Goal: Transaction & Acquisition: Purchase product/service

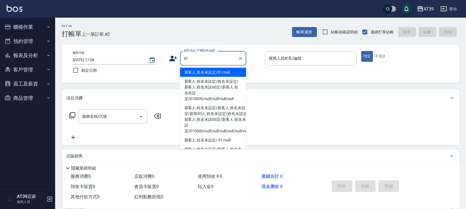
type input "新客人 姓名未設定/01/null"
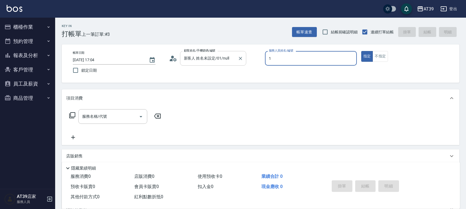
type input "1"
type button "true"
type input "NiNi-1"
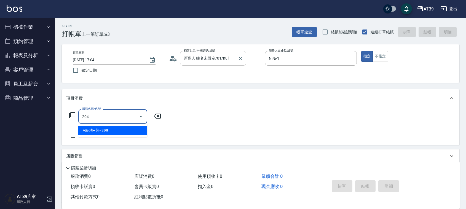
type input "A級洗+剪(204)"
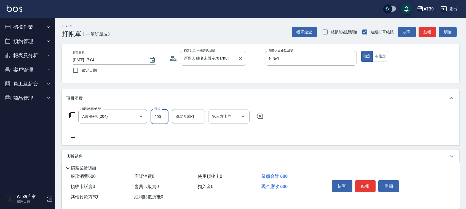
type input "600"
type input "饅頭-87"
click at [420, 33] on button "結帳" at bounding box center [427, 32] width 18 height 10
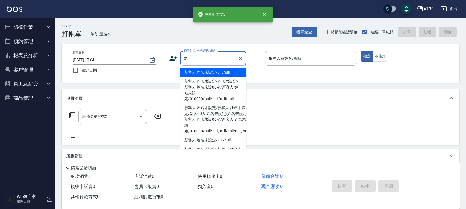
type input "新客人 姓名未設定/01/null"
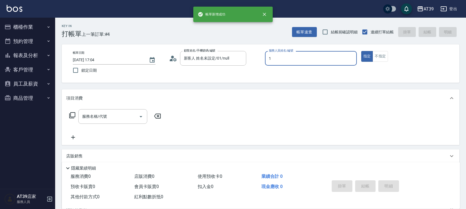
type input "NiNi-1"
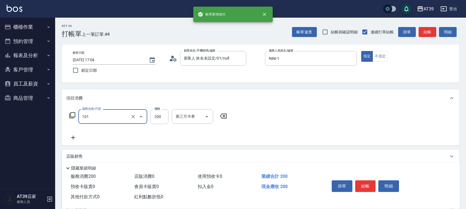
type input "洗髮(101)"
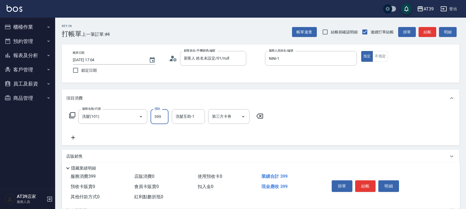
type input "399"
type input "饅頭-87"
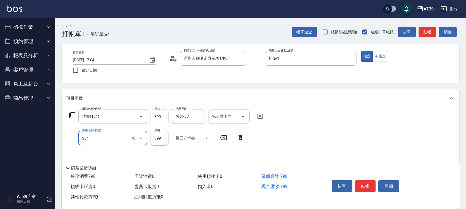
type input "A級洗+剪(204)"
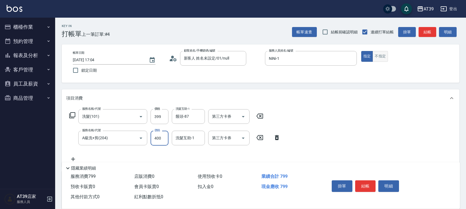
type input "400"
click at [387, 57] on button "不指定" at bounding box center [379, 56] width 15 height 11
click at [425, 36] on button "結帳" at bounding box center [427, 32] width 18 height 10
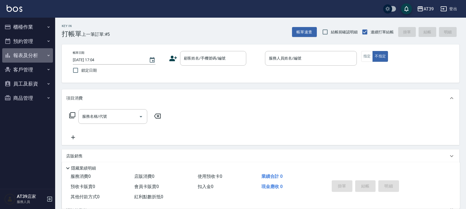
click at [23, 60] on button "報表及分析" at bounding box center [27, 55] width 51 height 14
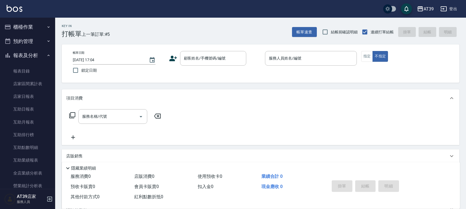
click at [55, 64] on div "櫃檯作業 打帳單 帳單列表 現金收支登錄 每日結帳 排班表 現場電腦打卡 預約管理 預約管理 單日預約紀錄 單週預約紀錄 報表及分析 報表目錄 店家區間累計表…" at bounding box center [27, 113] width 55 height 191
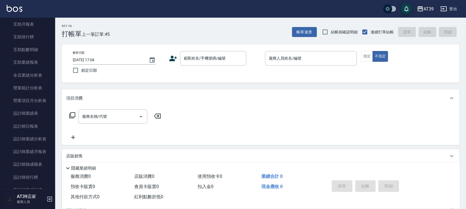
scroll to position [101, 0]
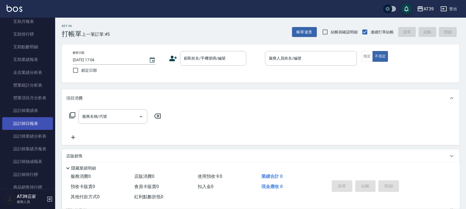
click at [39, 122] on link "設計師日報表" at bounding box center [27, 123] width 51 height 13
